Goal: Information Seeking & Learning: Learn about a topic

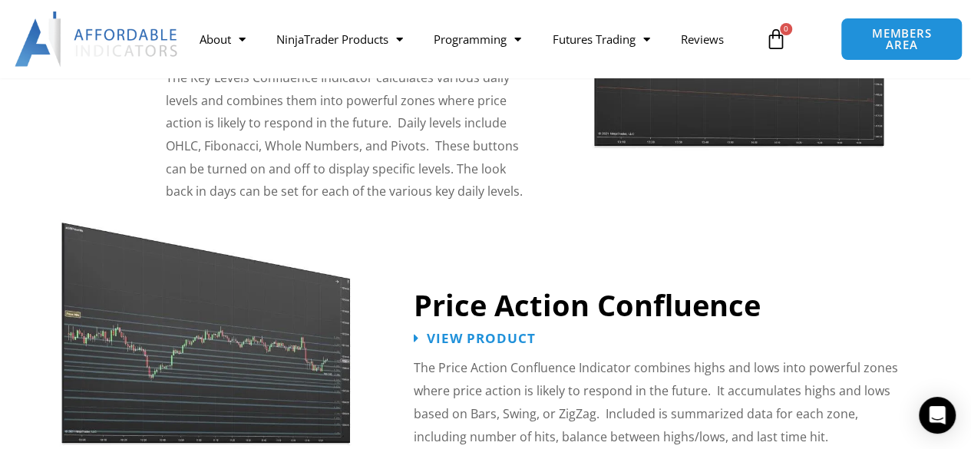
scroll to position [1872, 0]
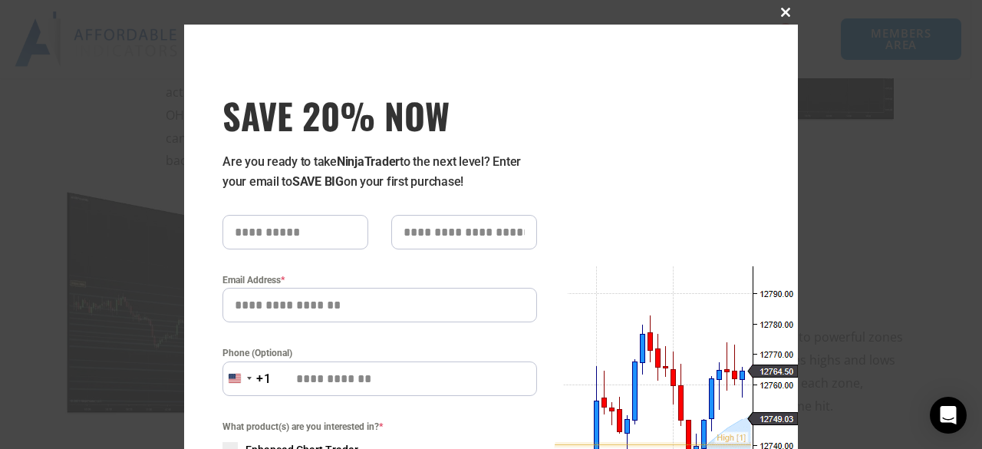
click at [777, 8] on span "SAVE 20% NOW popup" at bounding box center [786, 12] width 25 height 9
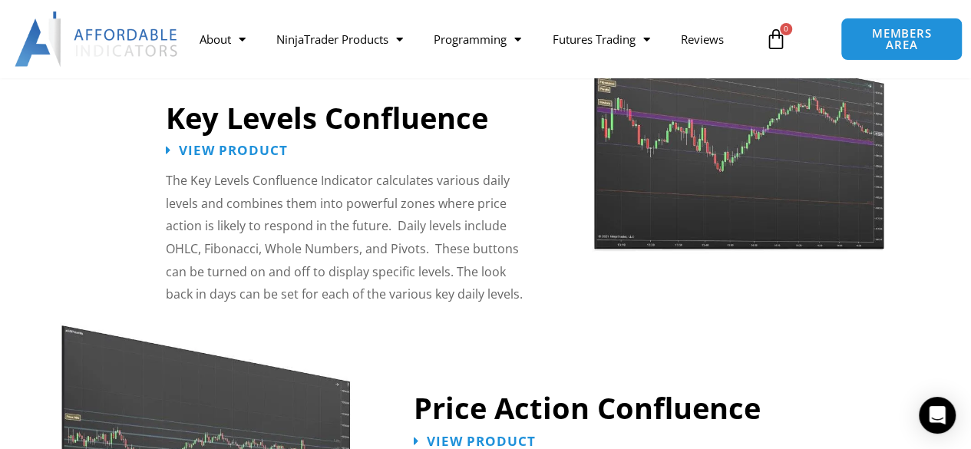
scroll to position [1800, 0]
